Goal: Task Accomplishment & Management: Use online tool/utility

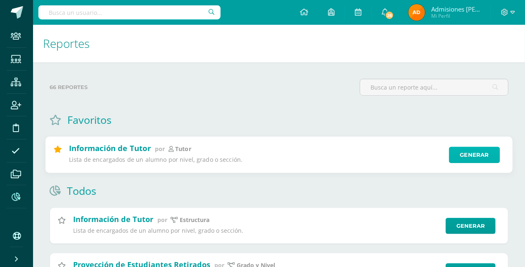
click at [485, 153] on link "Generar" at bounding box center [474, 155] width 51 height 17
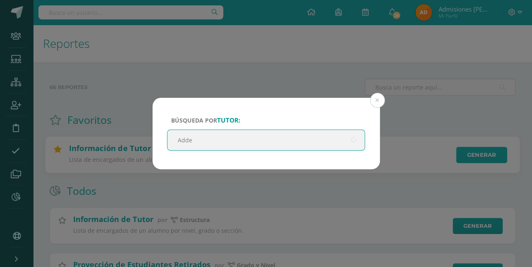
type input "Adder"
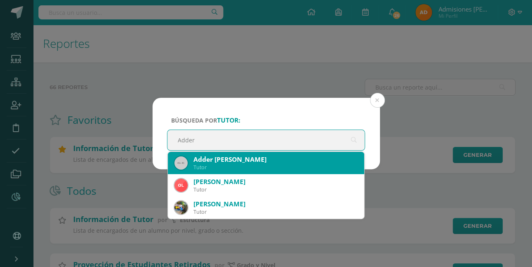
click at [258, 158] on div "Adder [PERSON_NAME]" at bounding box center [275, 159] width 164 height 9
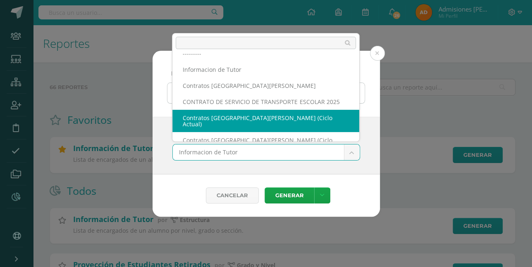
scroll to position [52, 0]
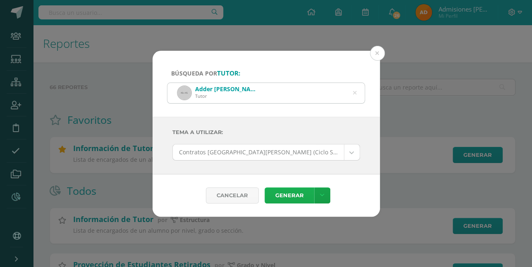
click at [299, 191] on link "Generar" at bounding box center [289, 196] width 50 height 16
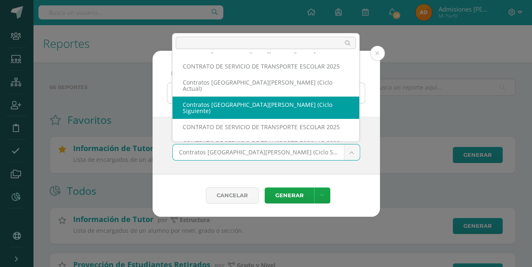
scroll to position [93, 0]
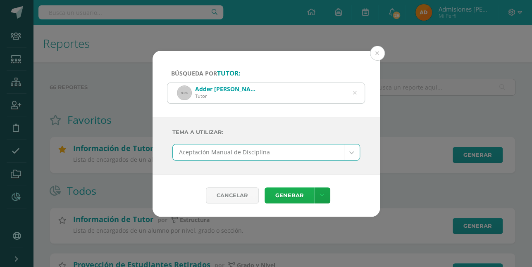
click at [291, 194] on link "Generar" at bounding box center [289, 196] width 50 height 16
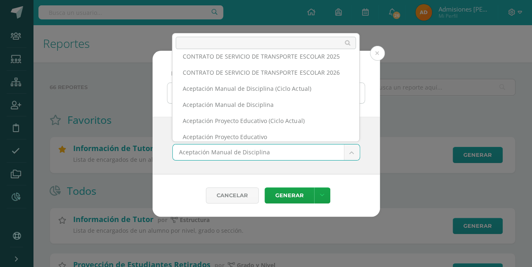
scroll to position [124, 0]
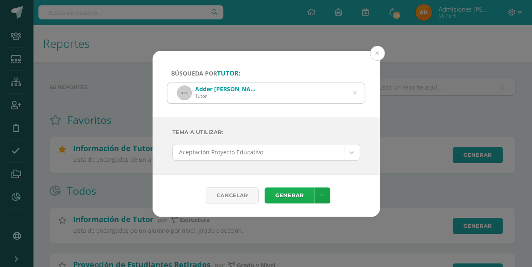
click at [296, 194] on link "Generar" at bounding box center [289, 196] width 50 height 16
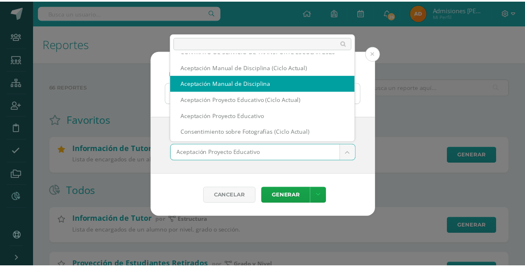
scroll to position [143, 0]
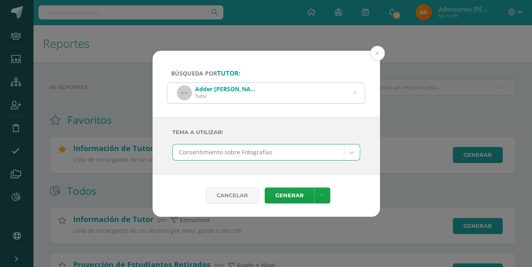
select select "112"
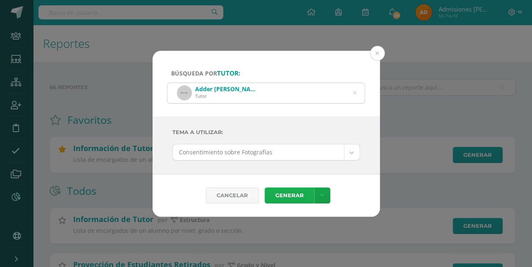
click at [288, 194] on link "Generar" at bounding box center [289, 196] width 50 height 16
click at [375, 53] on button at bounding box center [377, 53] width 15 height 15
